Goal: Communication & Community: Answer question/provide support

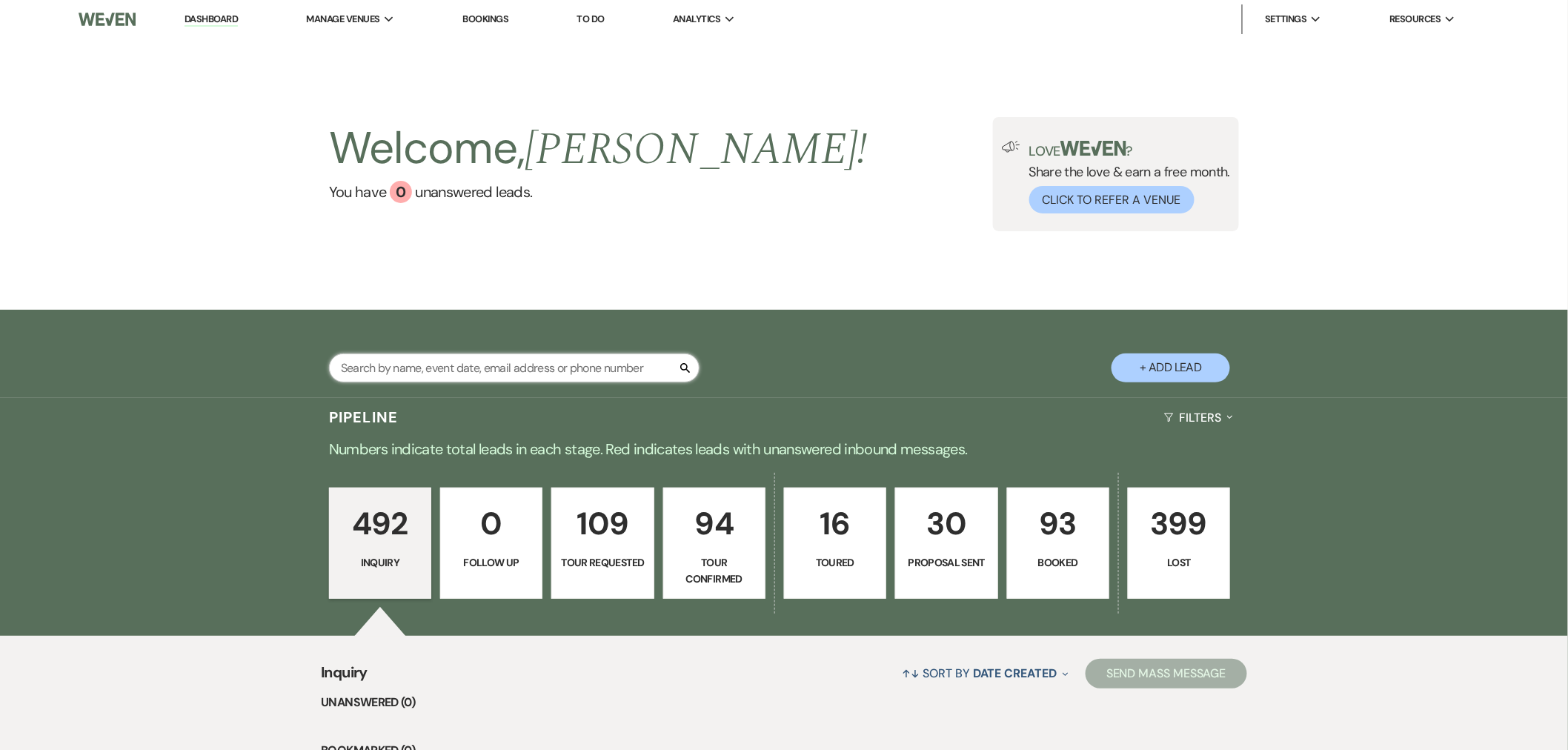
click at [440, 364] on input "text" at bounding box center [514, 368] width 370 height 29
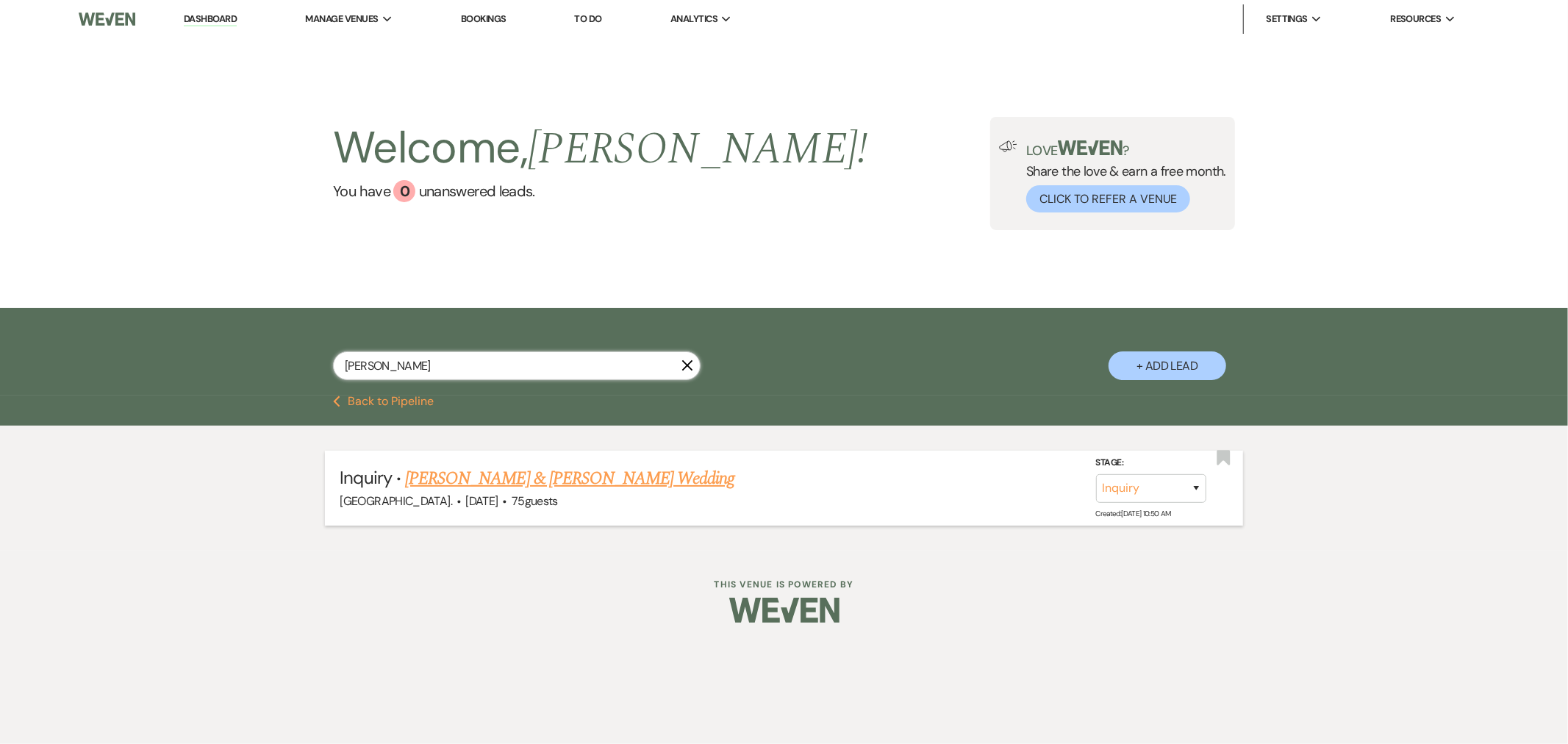
type input "[PERSON_NAME]"
click at [501, 480] on link "[PERSON_NAME] & [PERSON_NAME] Wedding" at bounding box center [570, 479] width 329 height 27
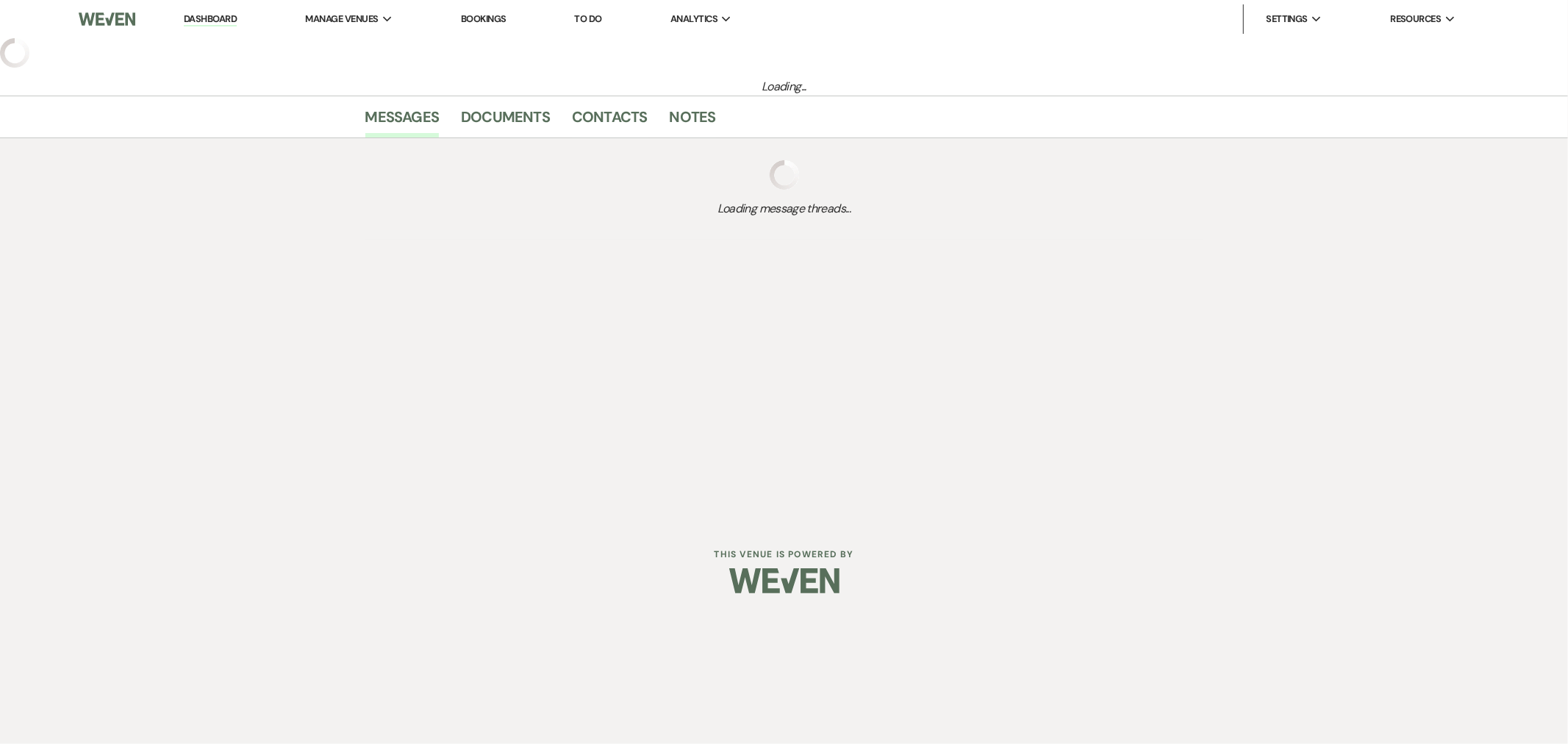
select select "5"
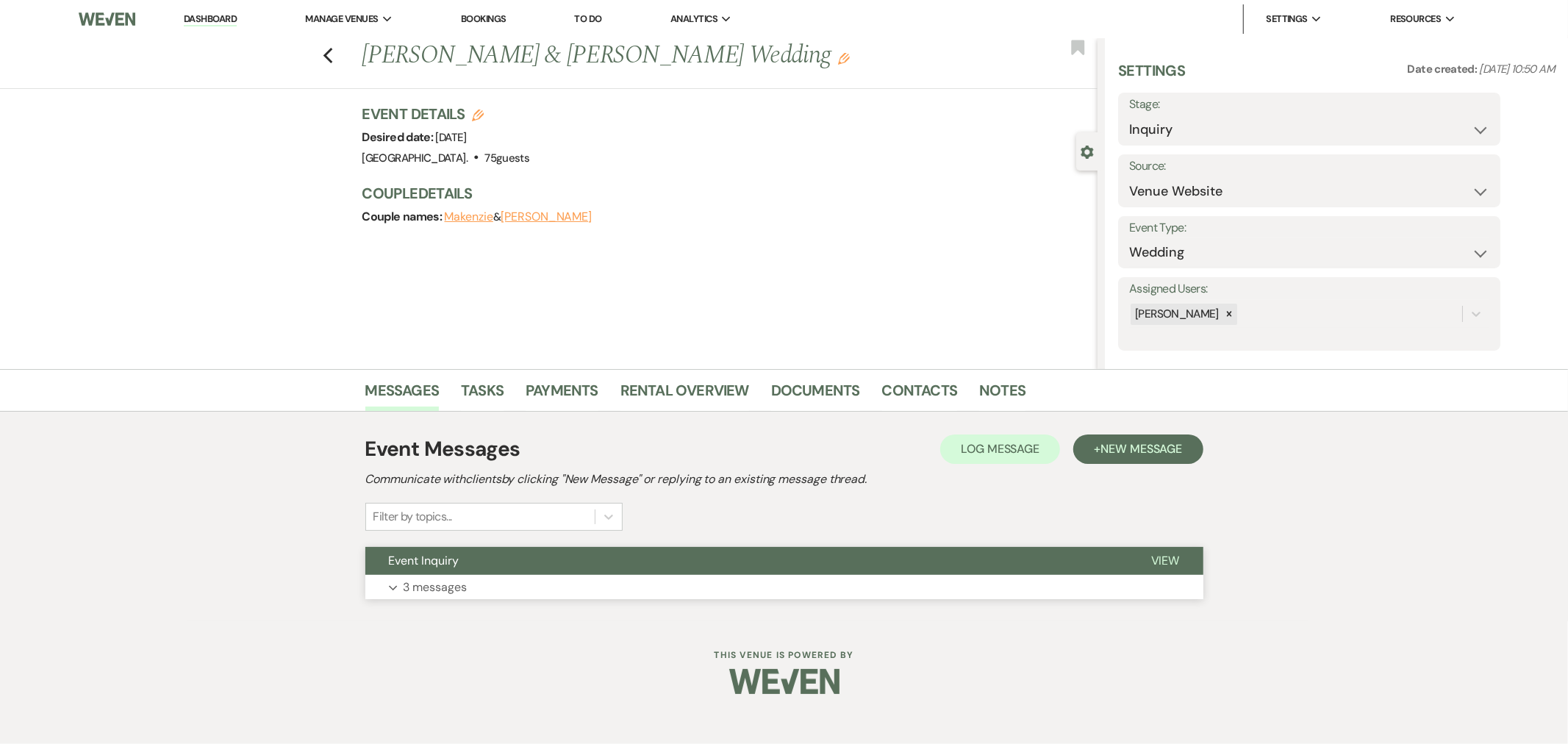
click at [449, 559] on span "Event Inquiry" at bounding box center [424, 561] width 71 height 16
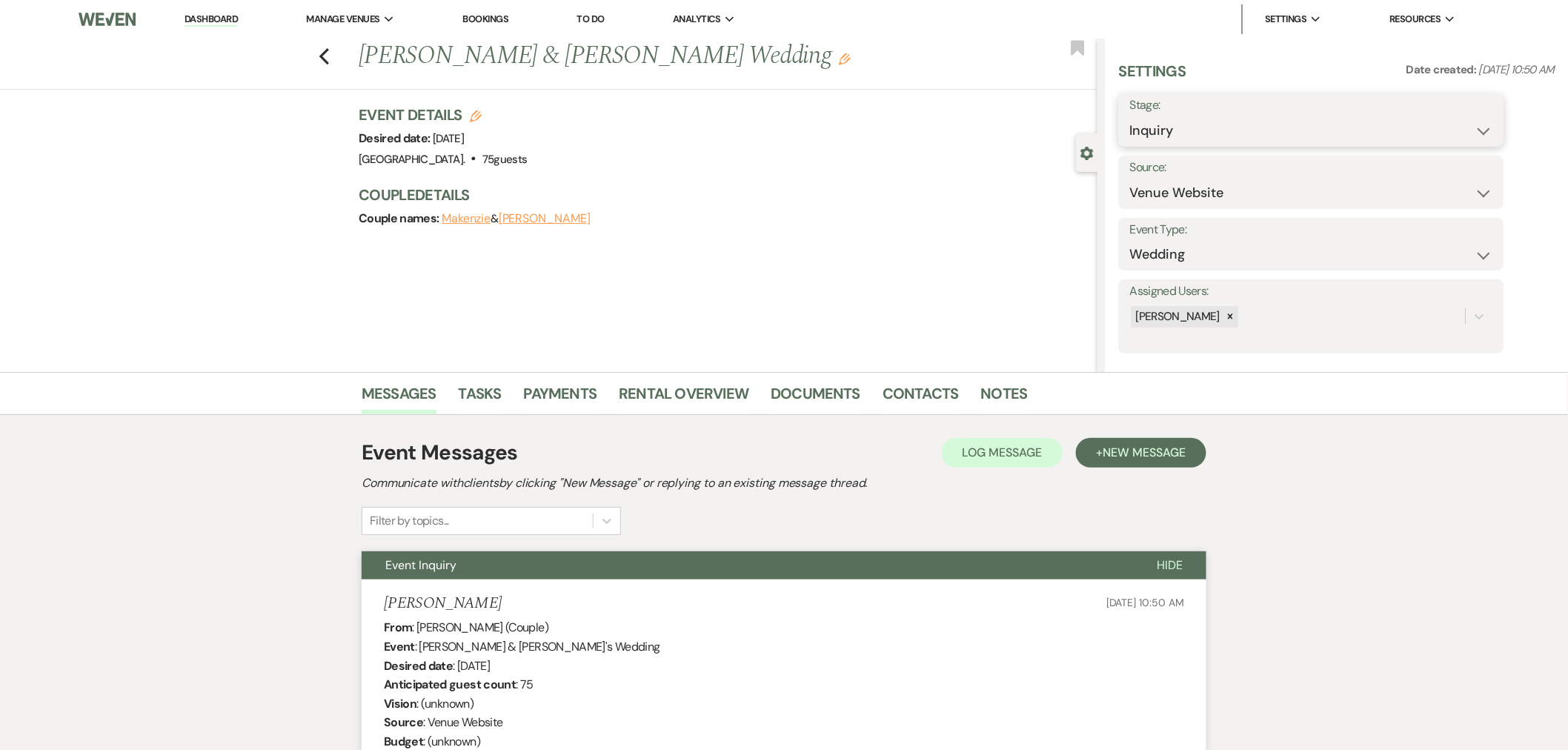
click at [1187, 137] on select "Inquiry Follow Up Tour Requested Tour Confirmed Toured Proposal Sent Booked Lost" at bounding box center [1310, 131] width 363 height 29
click at [1152, 461] on button "+ New Message" at bounding box center [1141, 452] width 131 height 29
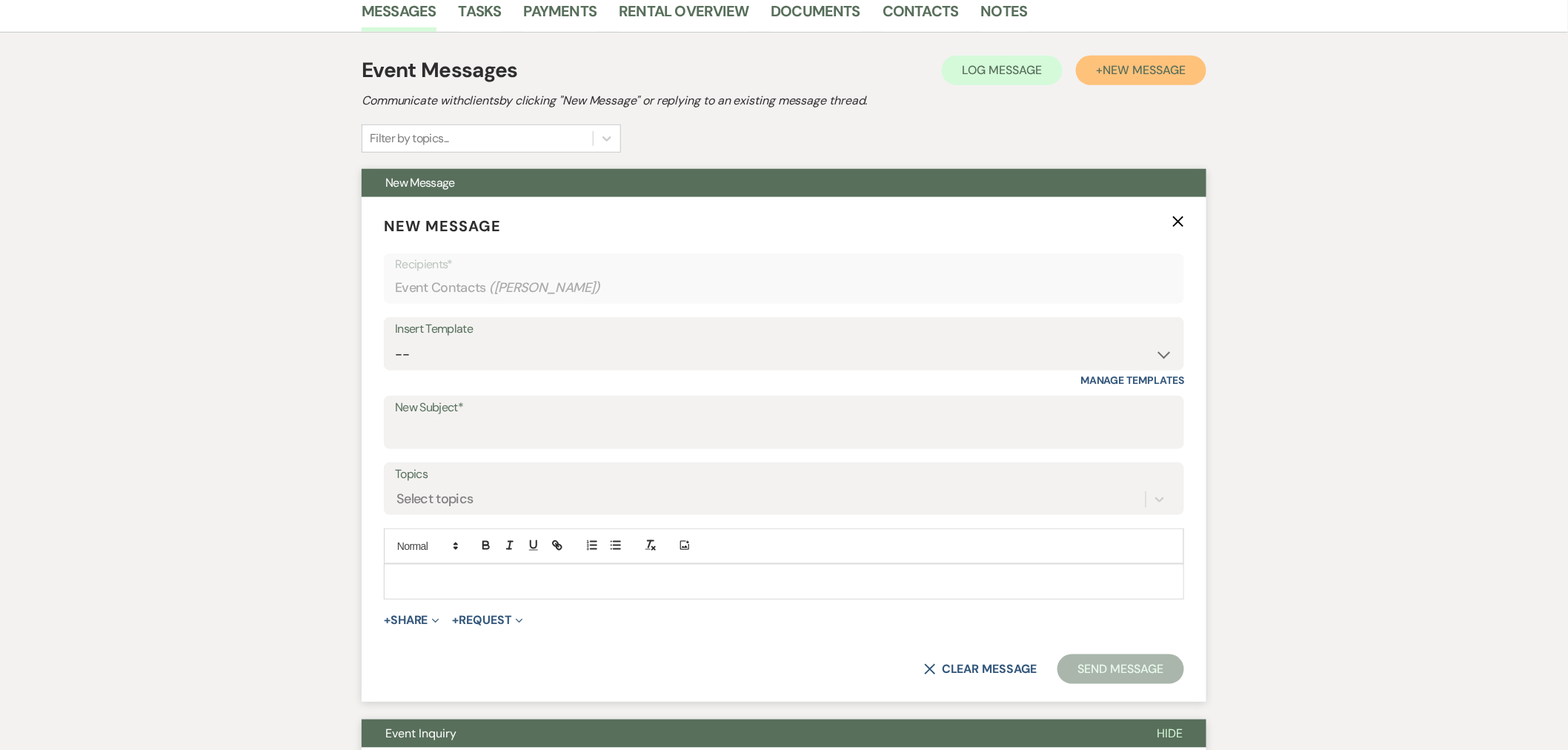
scroll to position [412, 0]
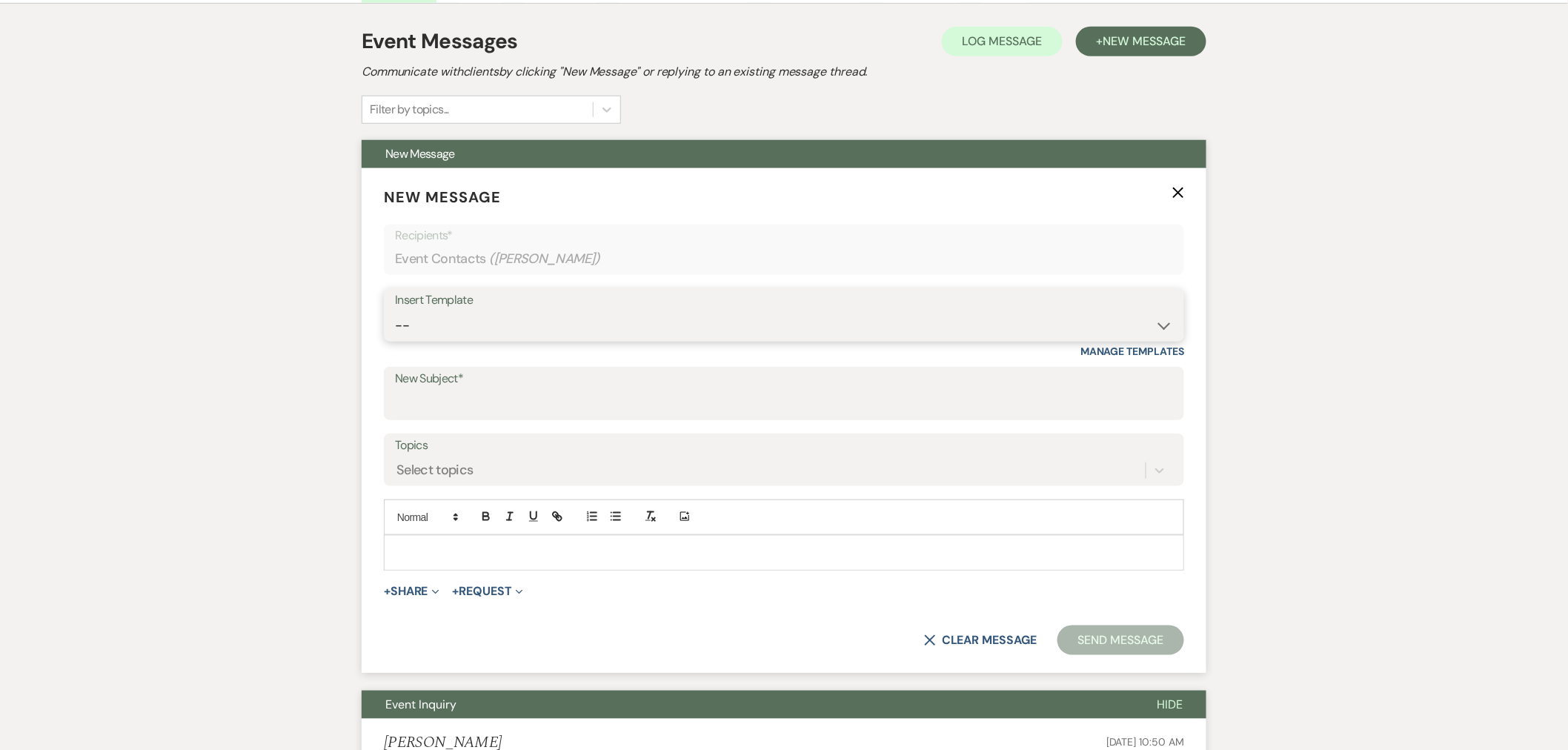
click at [461, 322] on select "-- Initial Inquiry Response Tour Request Response Follow Up You are booked! Sec…" at bounding box center [784, 325] width 778 height 29
select select "4880"
click at [395, 311] on select "-- Initial Inquiry Response Tour Request Response Follow Up You are booked! Sec…" at bounding box center [784, 325] width 778 height 29
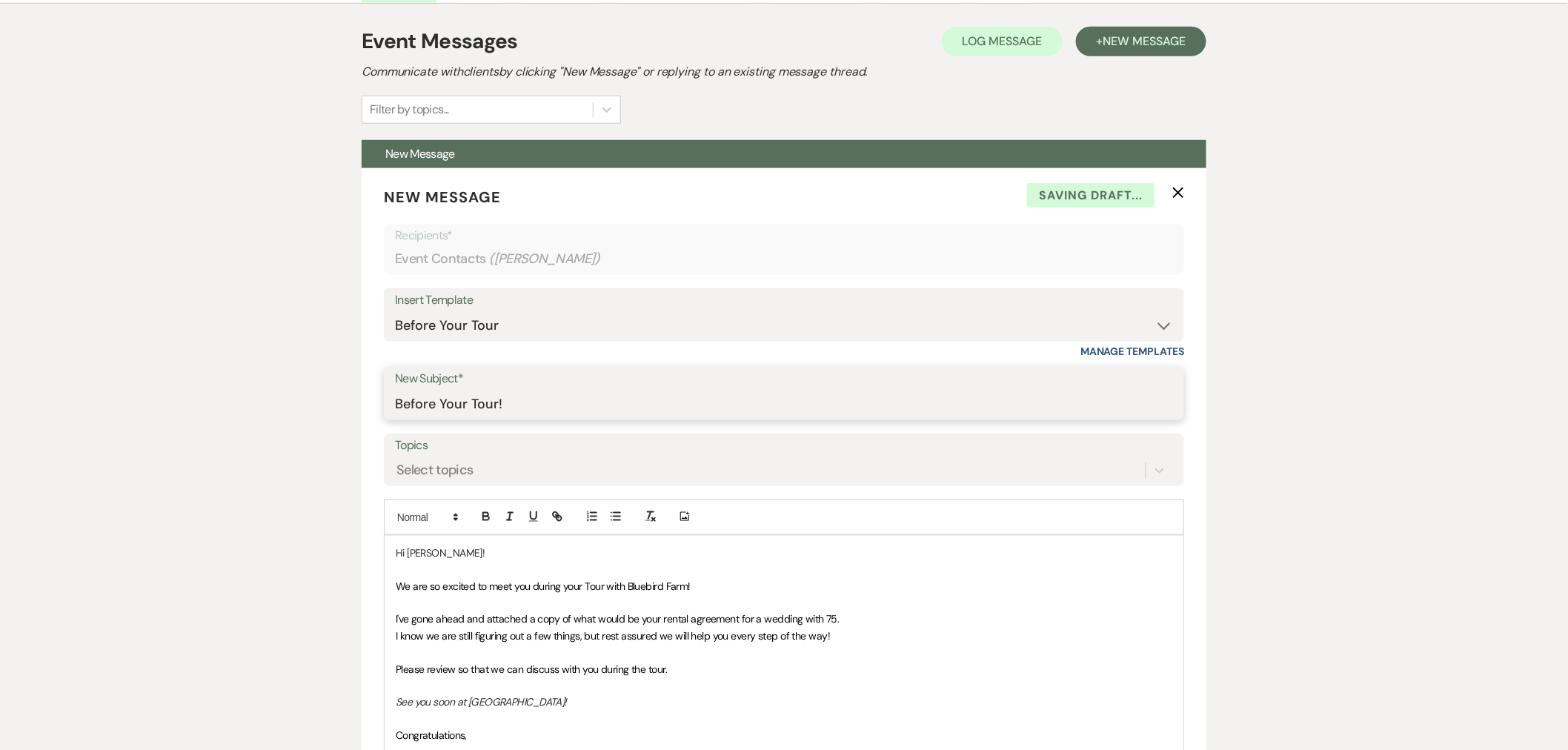
drag, startPoint x: 437, startPoint y: 399, endPoint x: 346, endPoint y: 403, distance: 91.1
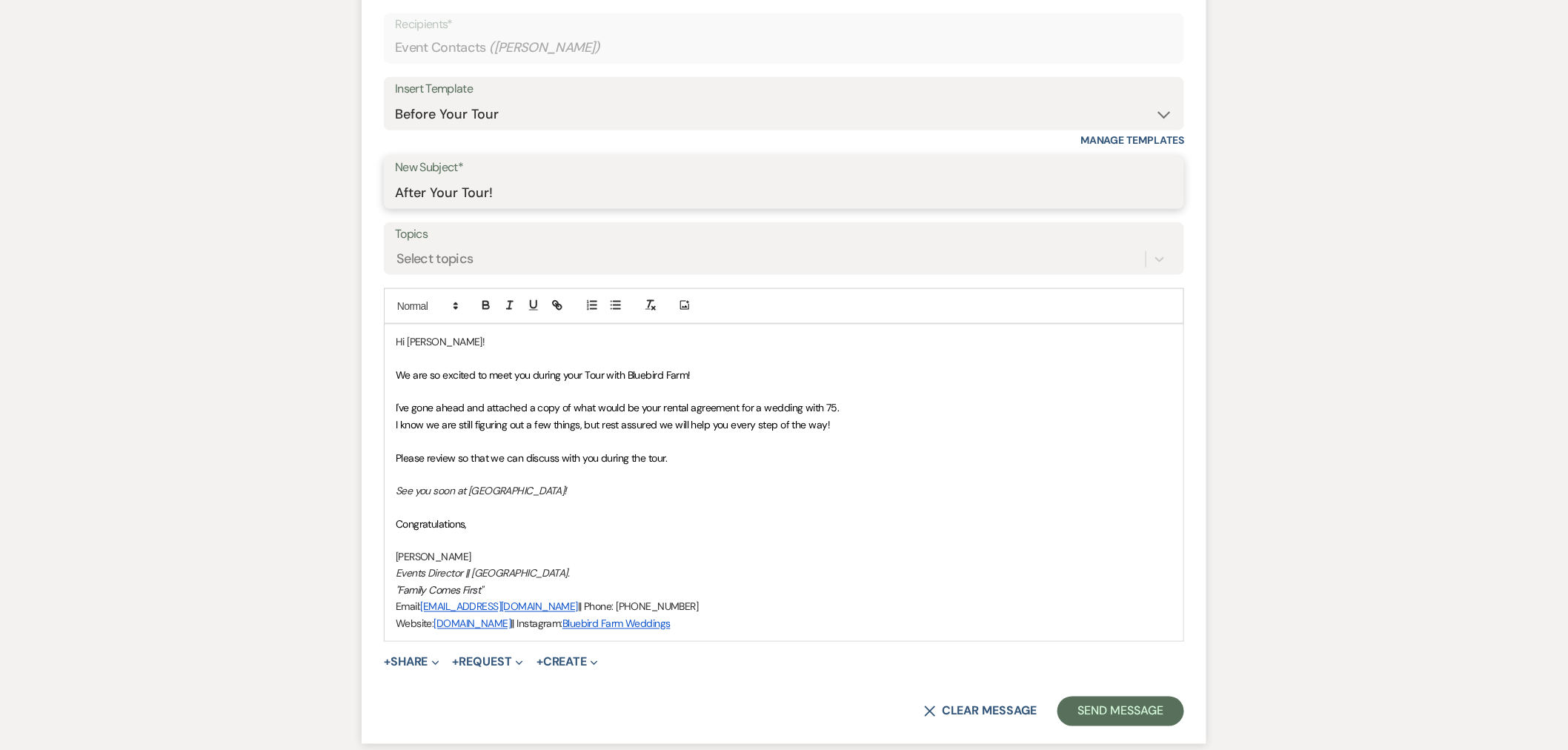
scroll to position [658, 0]
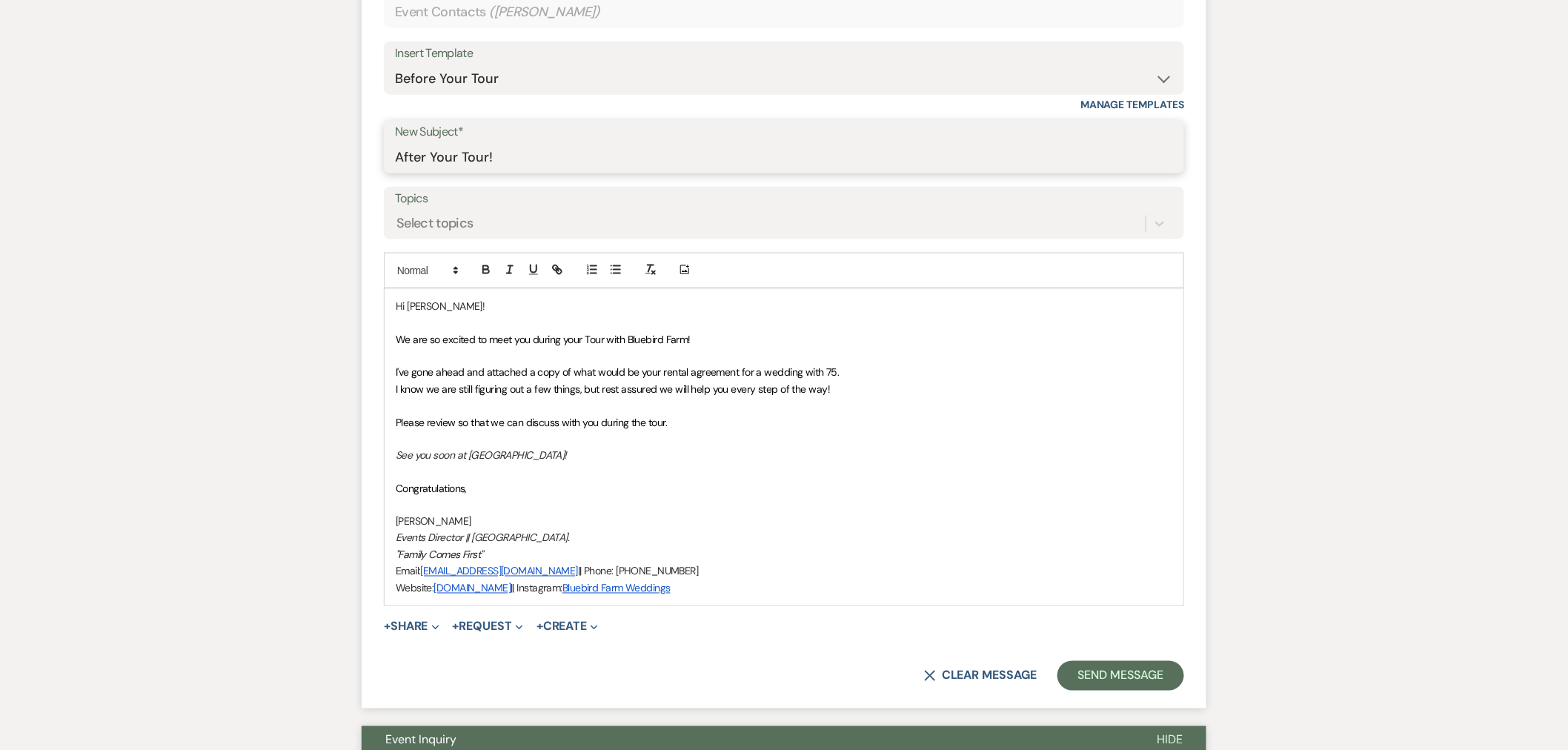
type input "After Your Tour!"
click at [490, 340] on span "We are so excited to meet you during your Tour with Bluebird Farm!" at bounding box center [543, 340] width 295 height 14
drag, startPoint x: 832, startPoint y: 373, endPoint x: 823, endPoint y: 372, distance: 9.1
click at [823, 372] on span "I've gone ahead and attached a copy of what would be your rental agreement for …" at bounding box center [618, 372] width 444 height 14
drag, startPoint x: 678, startPoint y: 424, endPoint x: 378, endPoint y: 418, distance: 300.1
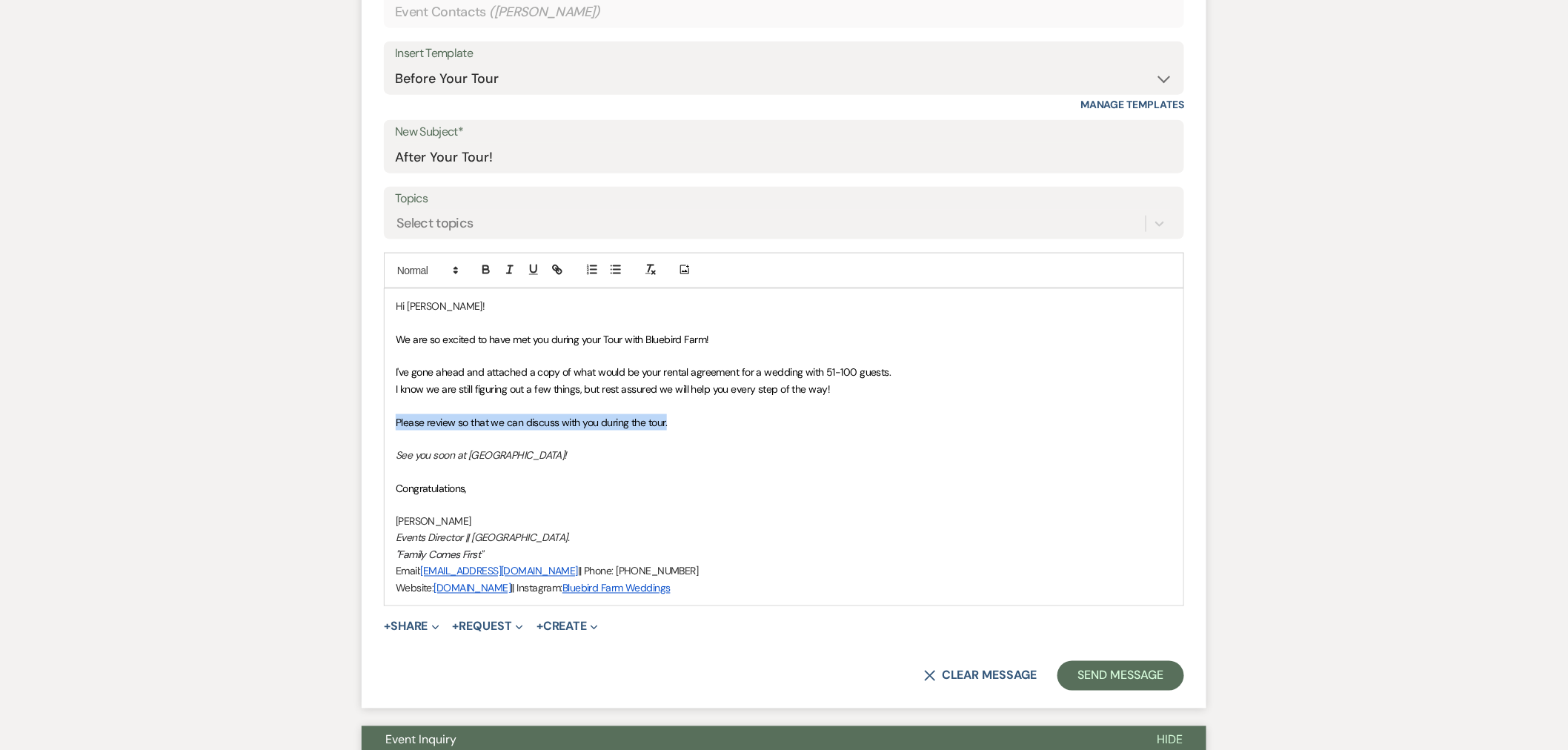
click at [374, 420] on form "New Message X Saving draft... Recipients* Event Contacts ( [PERSON_NAME] ) Inse…" at bounding box center [784, 315] width 845 height 788
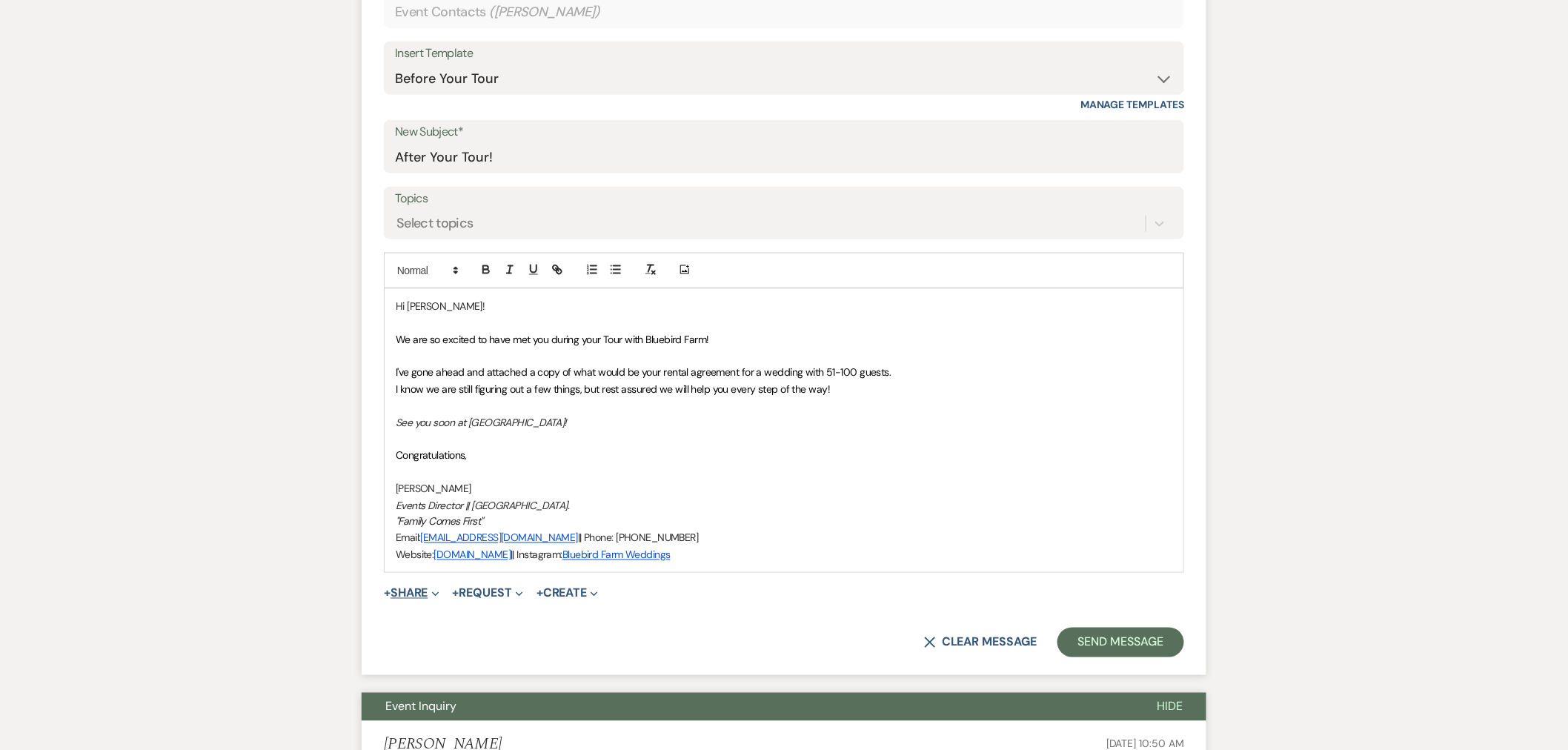
click at [412, 597] on button "+ Share Expand" at bounding box center [412, 594] width 56 height 12
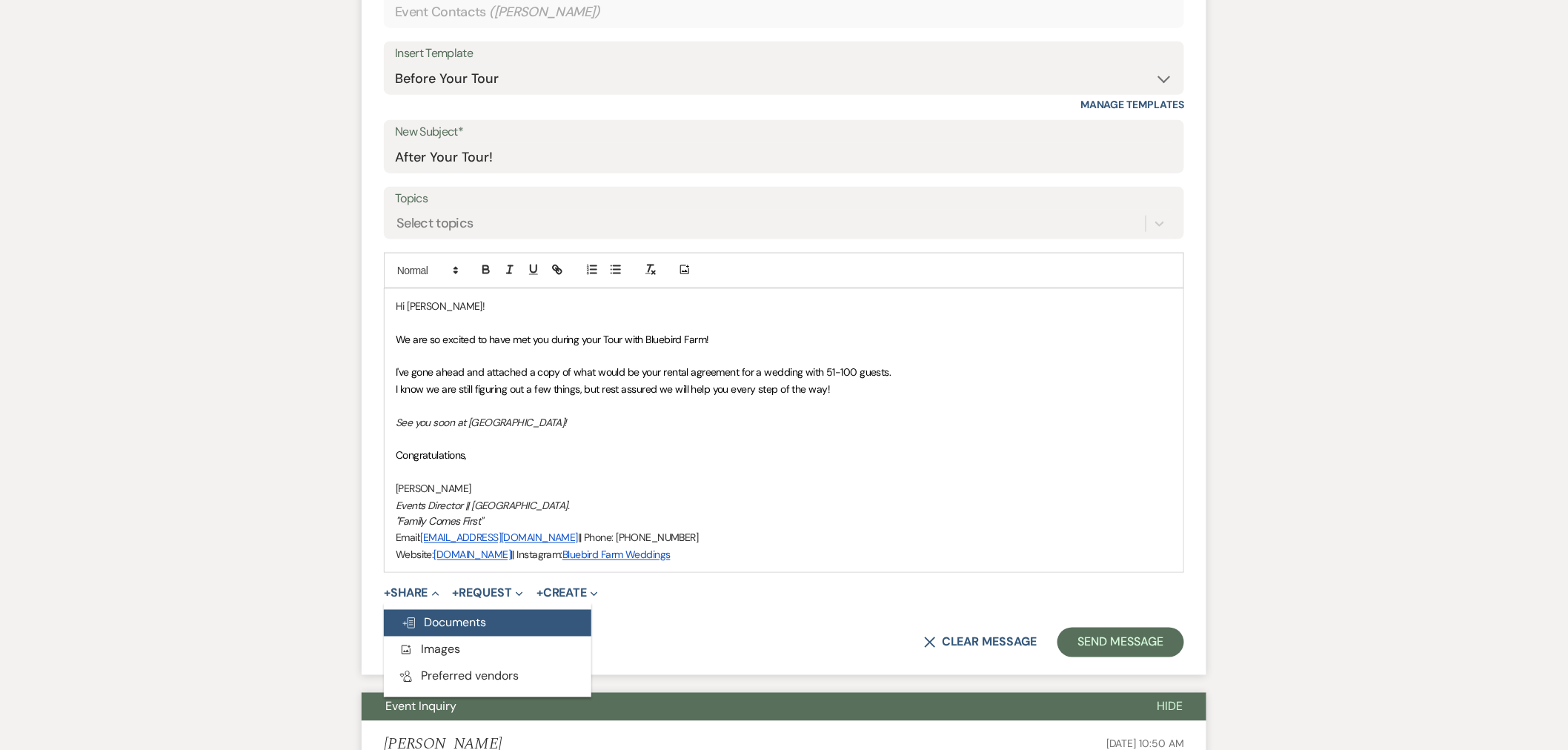
click at [434, 623] on span "Doc Upload Documents" at bounding box center [444, 623] width 84 height 16
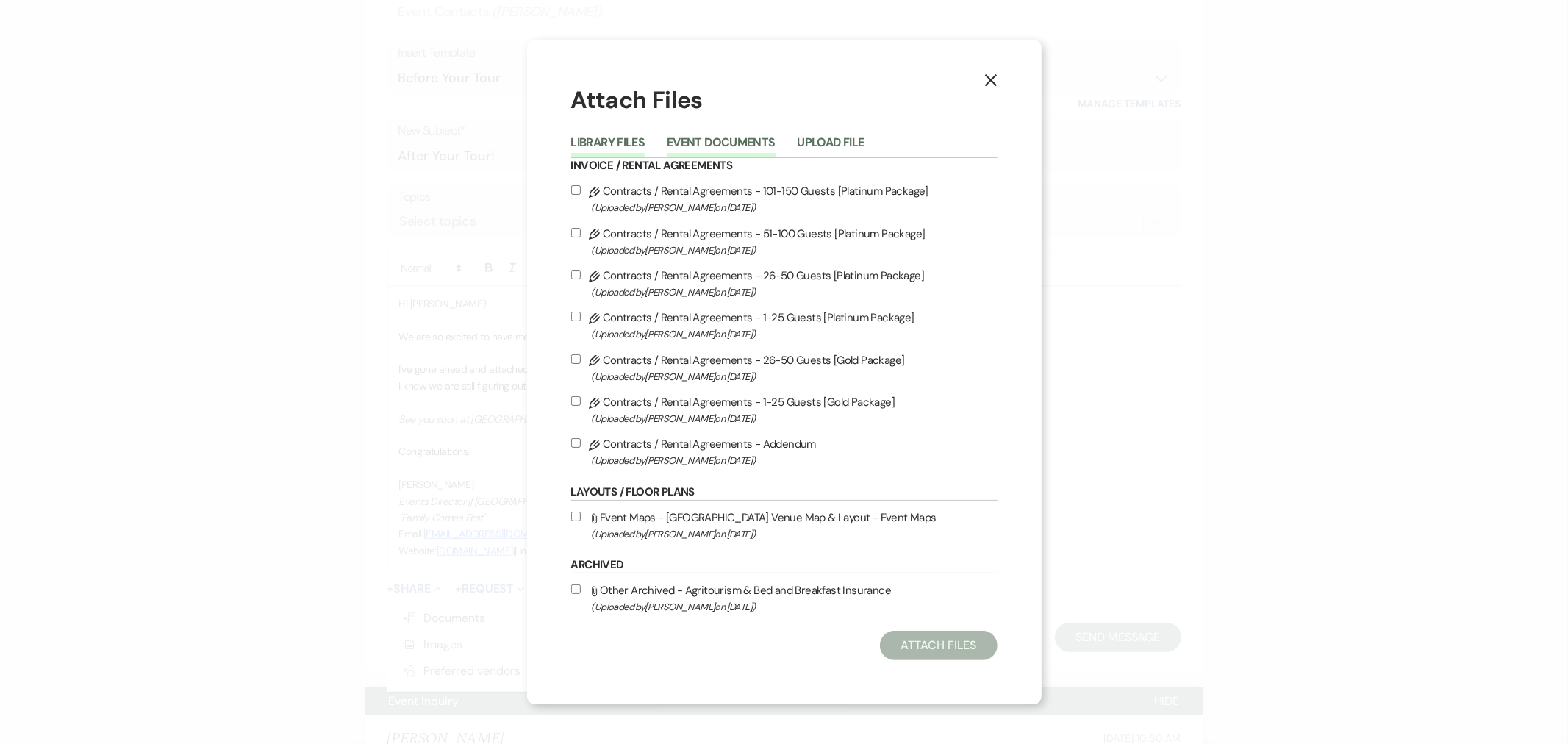
click at [715, 136] on button "Event Documents" at bounding box center [721, 147] width 108 height 21
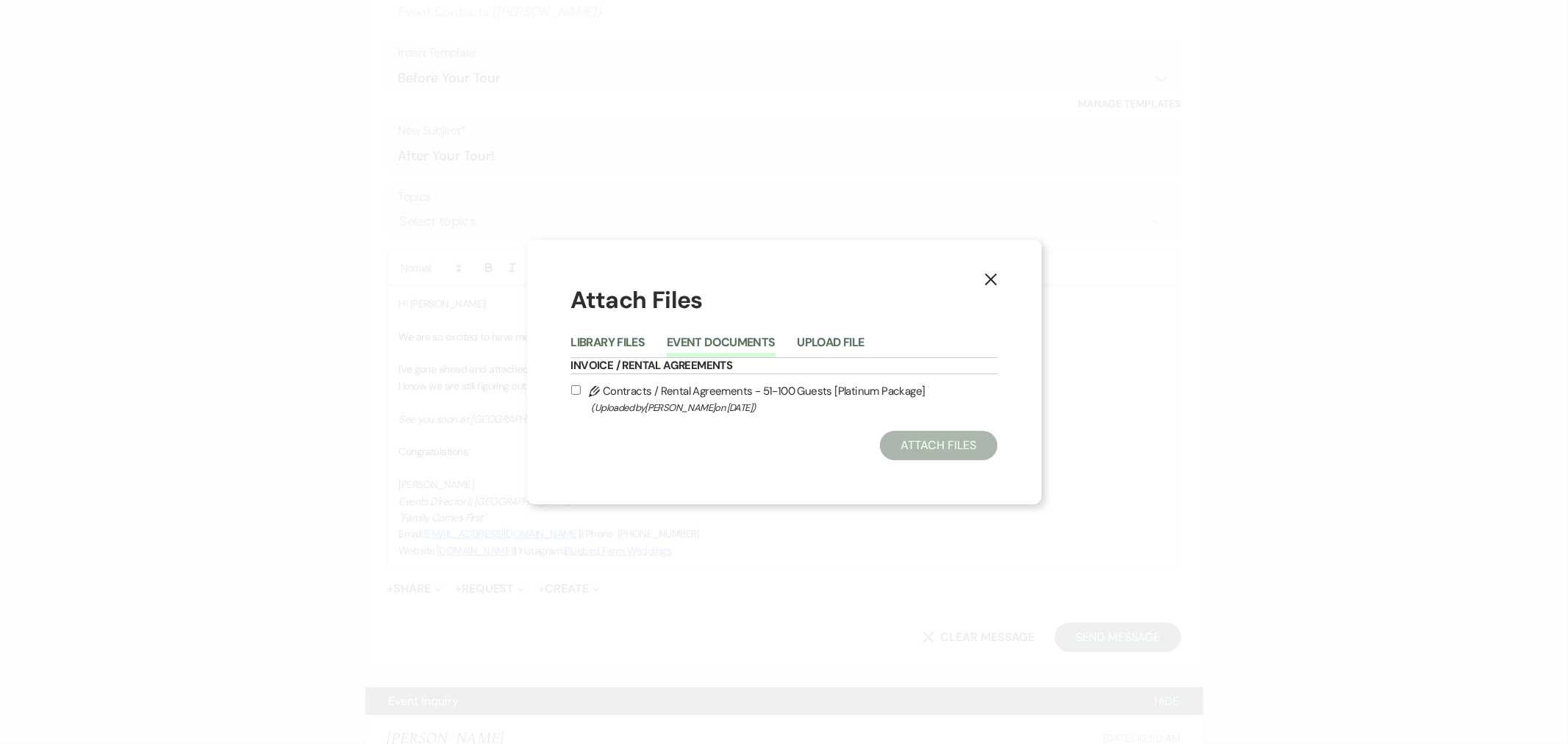
click at [742, 400] on span "(Uploaded by [PERSON_NAME] on [DATE] )" at bounding box center [794, 408] width 406 height 17
click at [575, 390] on input "Pencil Contracts / Rental Agreements - 51-100 Guests [Platinum Package] (Upload…" at bounding box center [576, 390] width 10 height 10
checkbox input "true"
click at [925, 450] on button "Attach Files" at bounding box center [938, 445] width 117 height 29
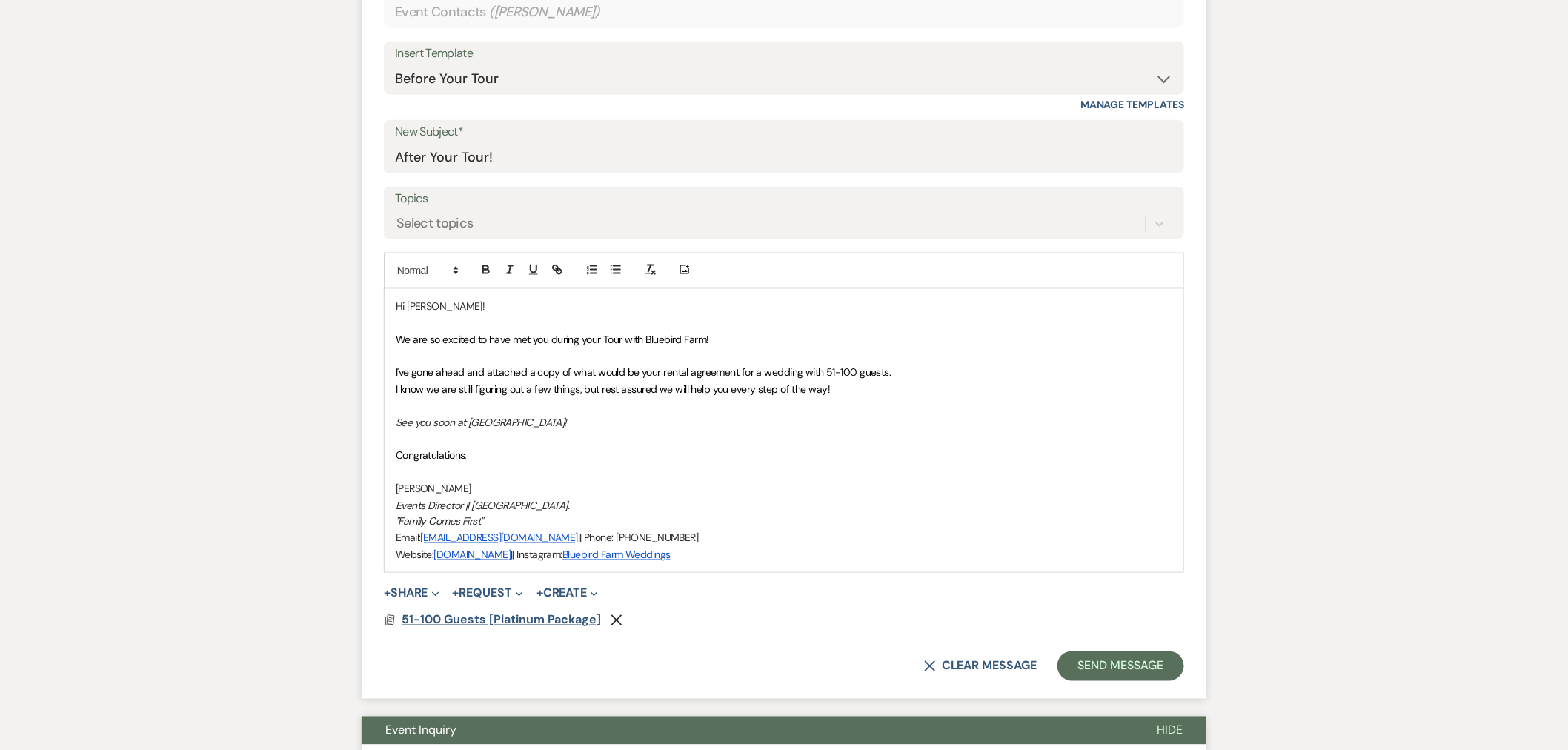
click at [451, 615] on span "51-100 Guests [Platinum Package]" at bounding box center [501, 620] width 199 height 16
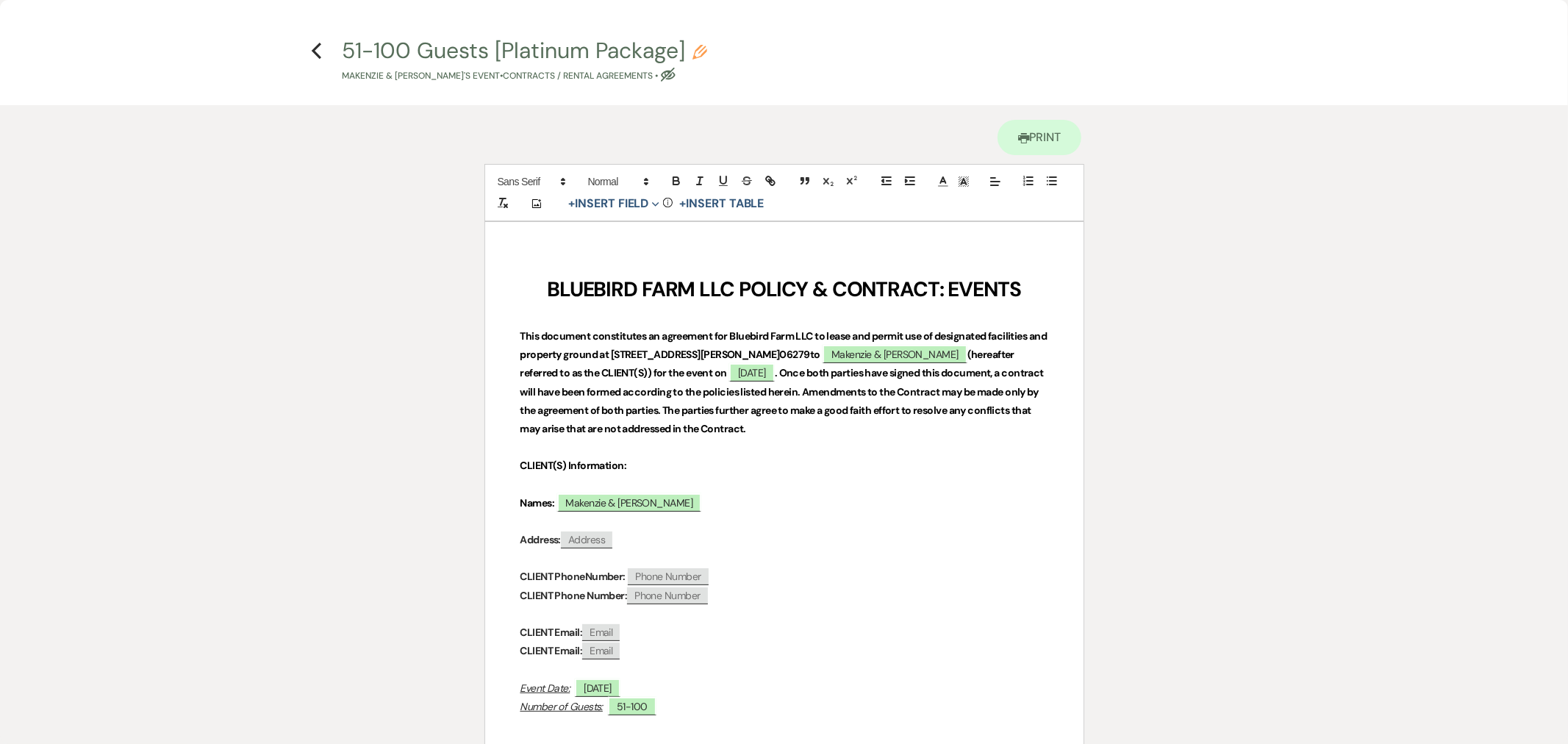
click at [319, 48] on icon "Previous" at bounding box center [316, 51] width 11 height 18
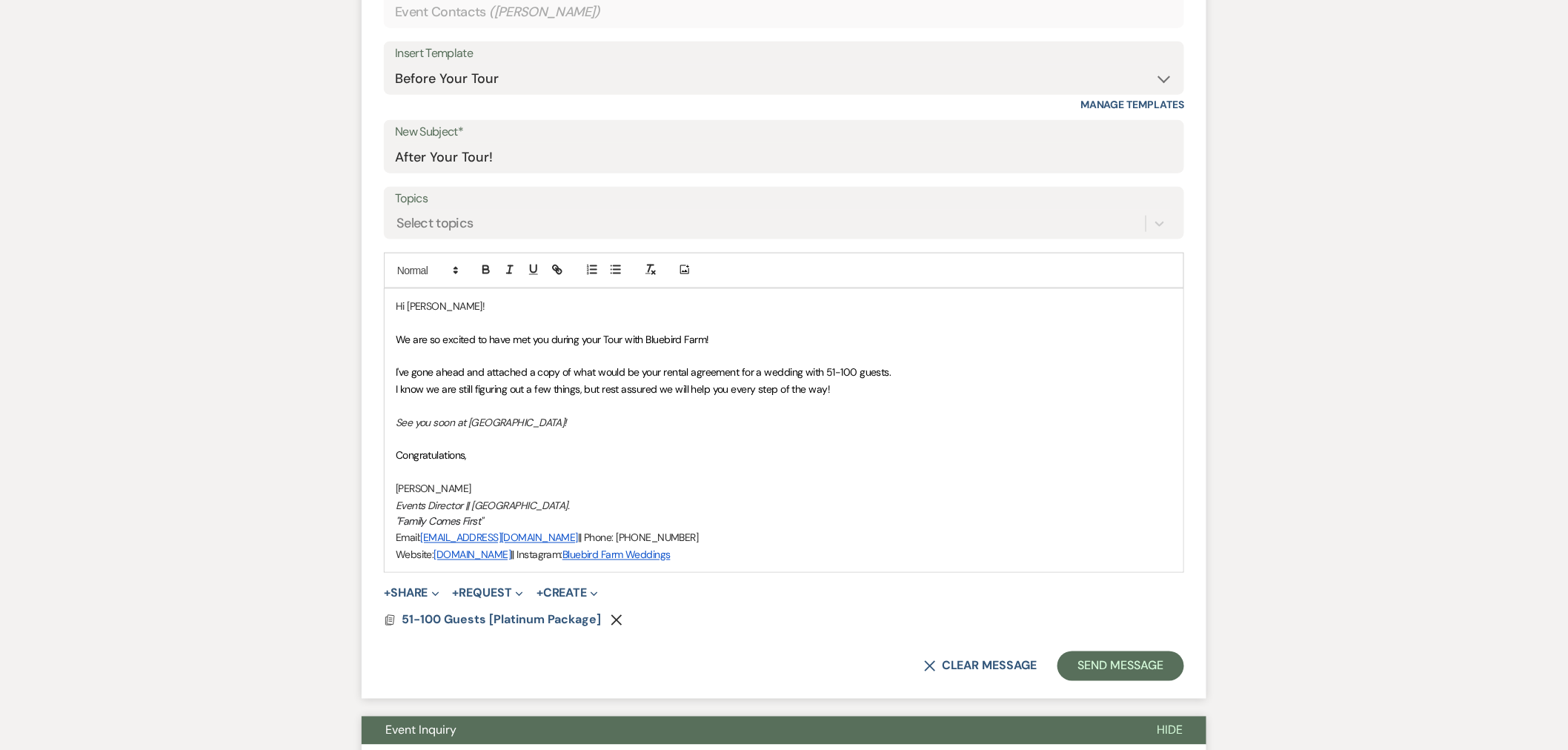
click at [884, 368] on span "I've gone ahead and attached a copy of what would be your rental agreement for …" at bounding box center [644, 372] width 496 height 14
click at [476, 606] on form "New Message X Saving draft... Recipients* Event Contacts ( [PERSON_NAME] ) Inse…" at bounding box center [784, 310] width 845 height 779
click at [473, 618] on span "51-100 Guests [Platinum Package]" at bounding box center [501, 620] width 199 height 16
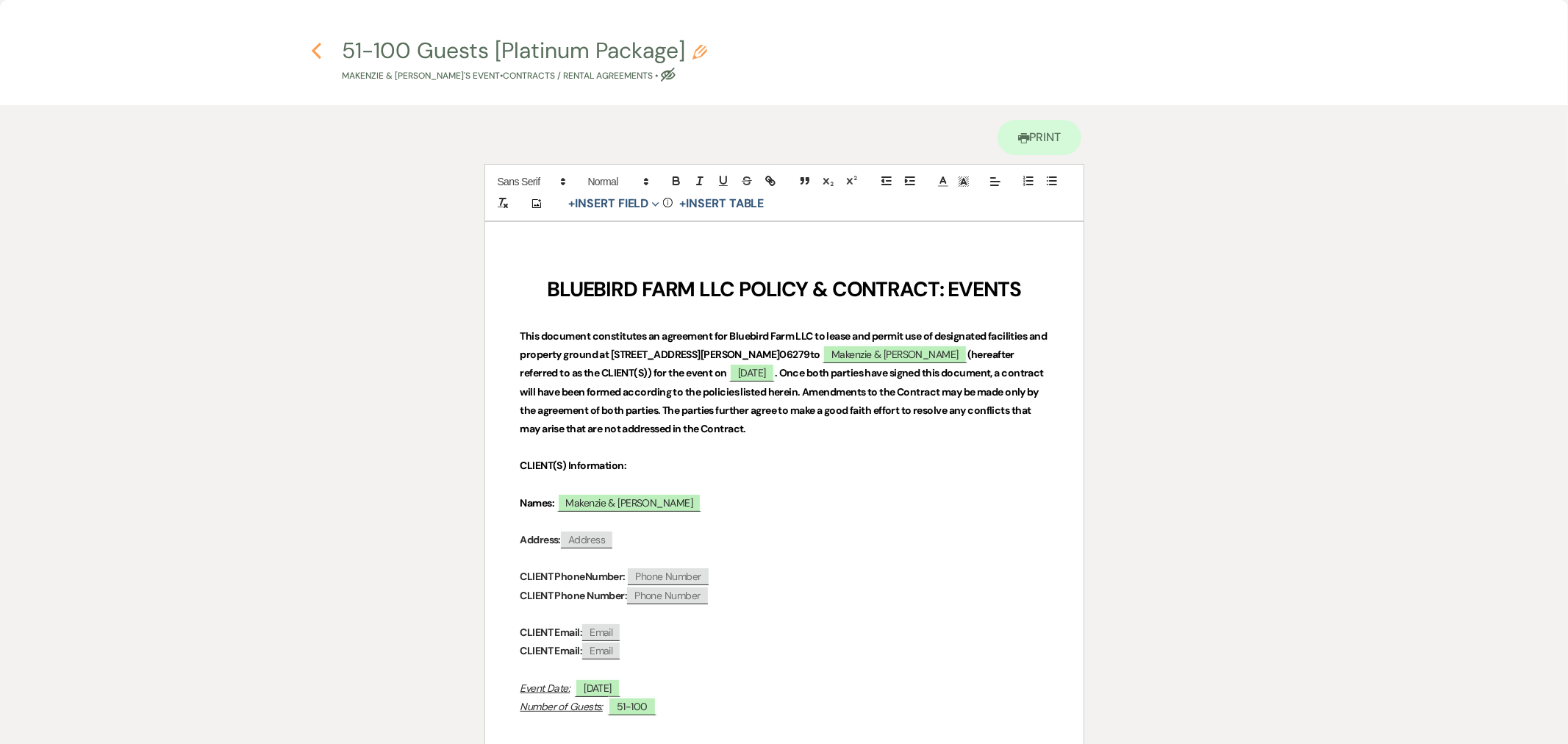
click at [319, 53] on icon "Previous" at bounding box center [316, 51] width 11 height 18
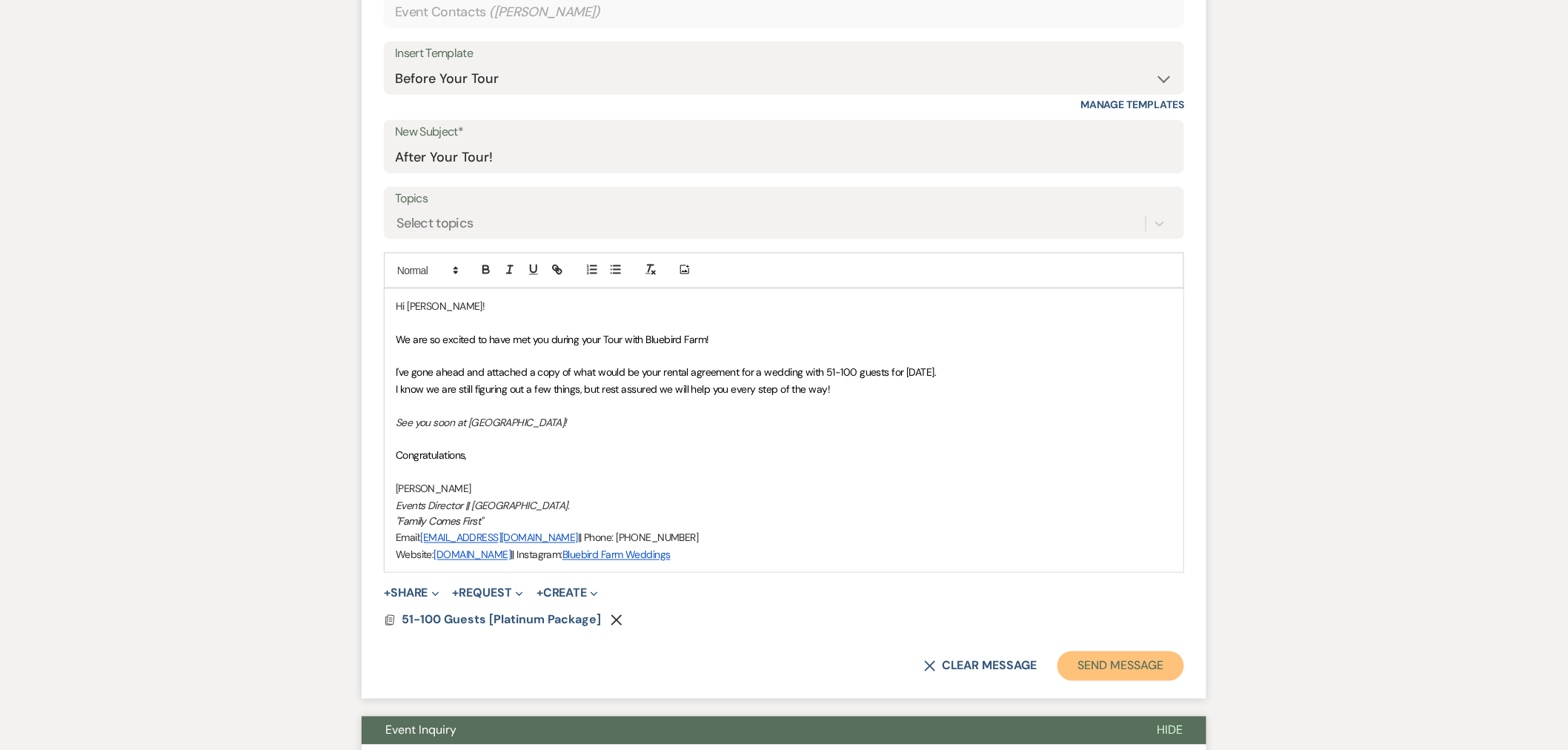
click at [1098, 658] on button "Send Message" at bounding box center [1121, 666] width 127 height 29
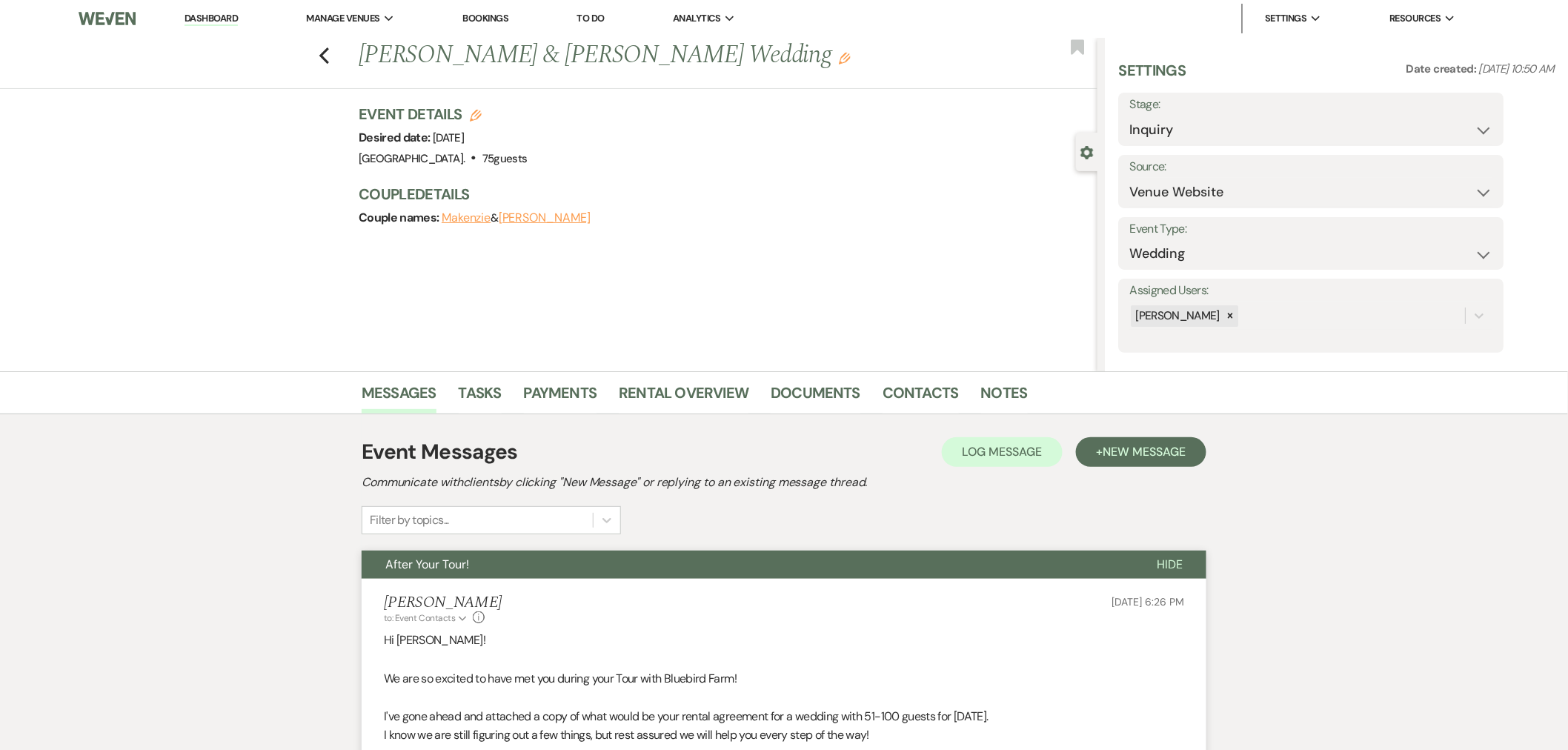
scroll to position [0, 0]
